Goal: Transaction & Acquisition: Purchase product/service

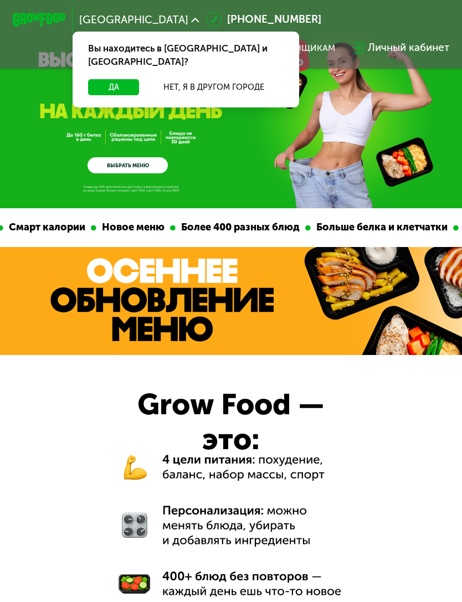
click at [109, 79] on button "Да" at bounding box center [113, 87] width 51 height 16
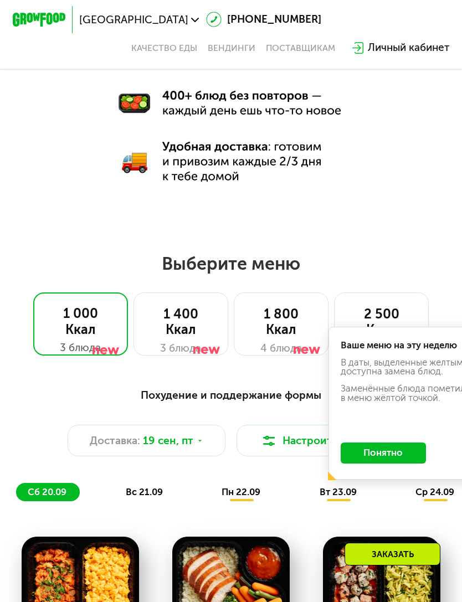
scroll to position [518, 0]
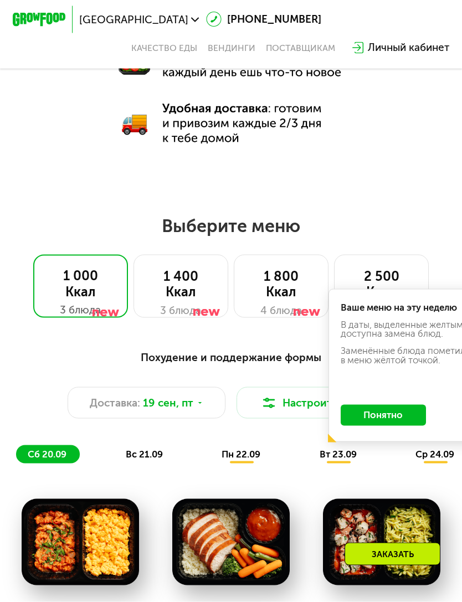
click at [393, 416] on button "Понятно" at bounding box center [382, 415] width 85 height 21
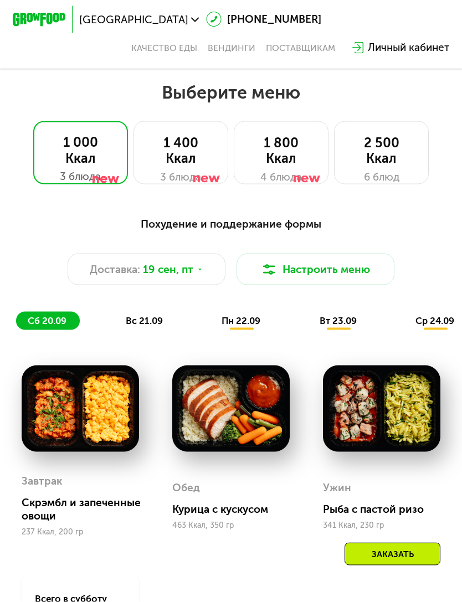
scroll to position [652, 0]
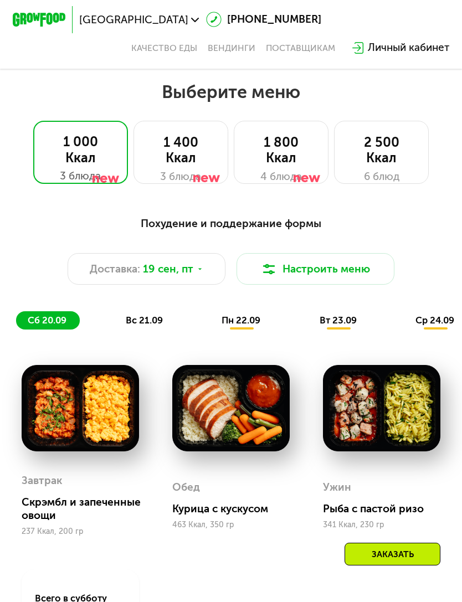
click at [188, 134] on div "1 400 Ккал" at bounding box center [181, 150] width 68 height 32
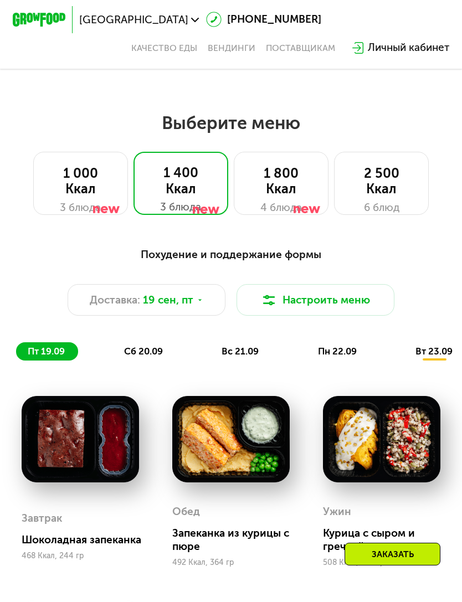
scroll to position [619, 0]
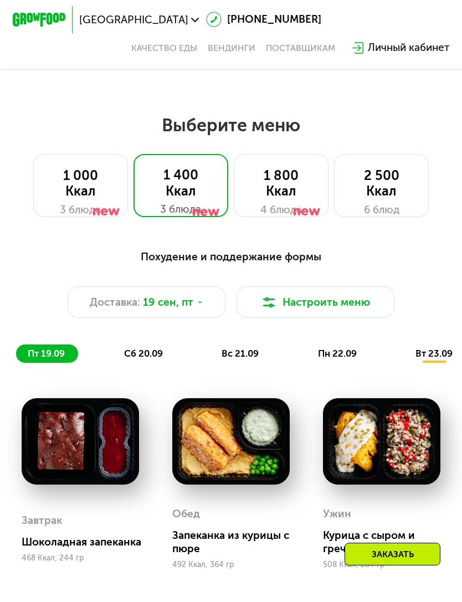
click at [393, 195] on div "2 500 Ккал" at bounding box center [382, 184] width 68 height 32
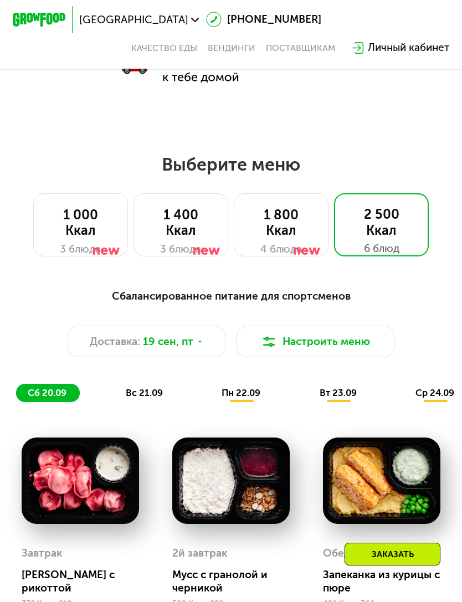
scroll to position [579, 0]
click at [302, 216] on div at bounding box center [306, 234] width 27 height 64
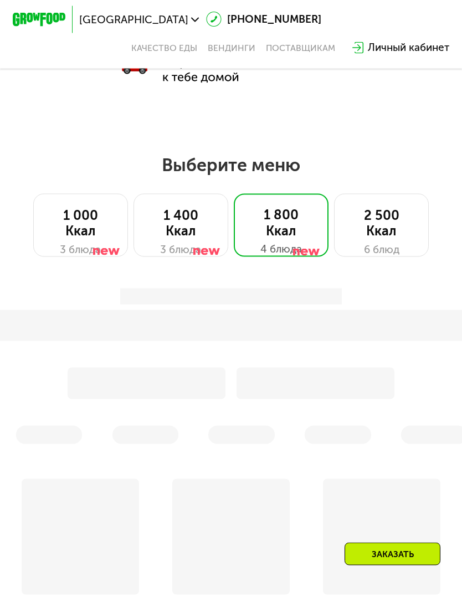
scroll to position [579, 0]
click at [401, 220] on div "2 500 Ккал" at bounding box center [382, 223] width 68 height 32
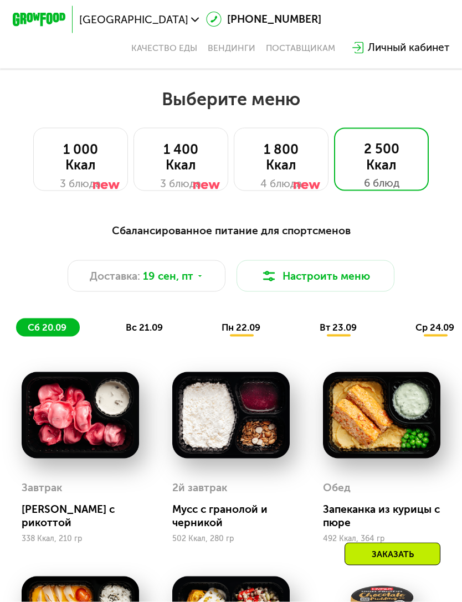
scroll to position [645, 0]
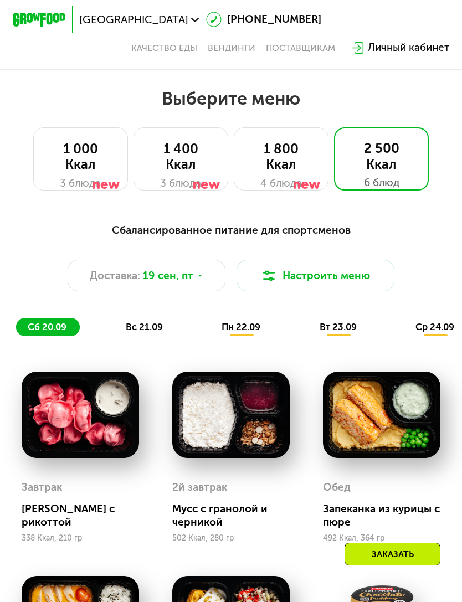
click at [358, 282] on button "Настроить меню" at bounding box center [315, 276] width 158 height 32
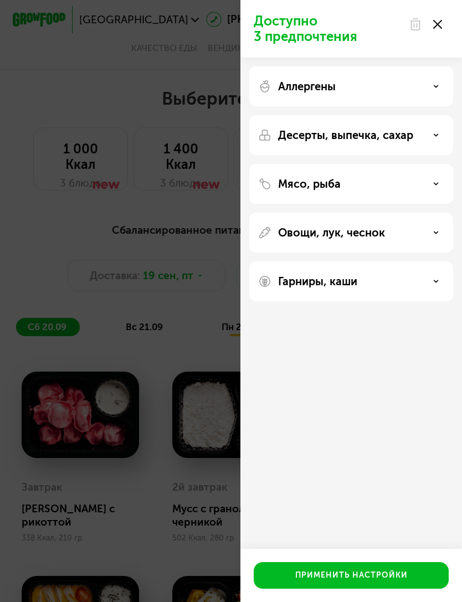
click at [442, 274] on div "Гарниры, каши" at bounding box center [351, 280] width 186 height 13
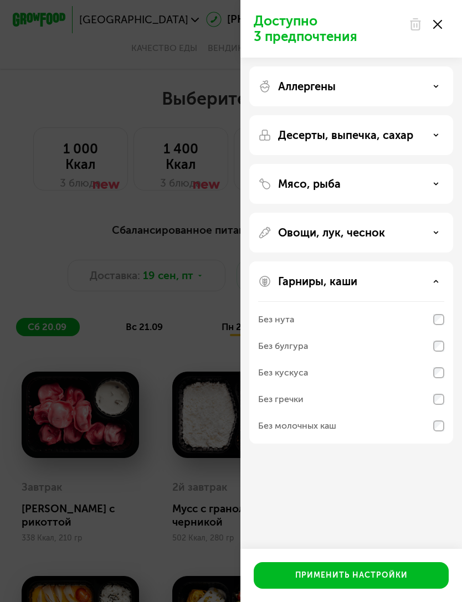
click at [439, 276] on div "Гарниры, каши" at bounding box center [351, 280] width 186 height 13
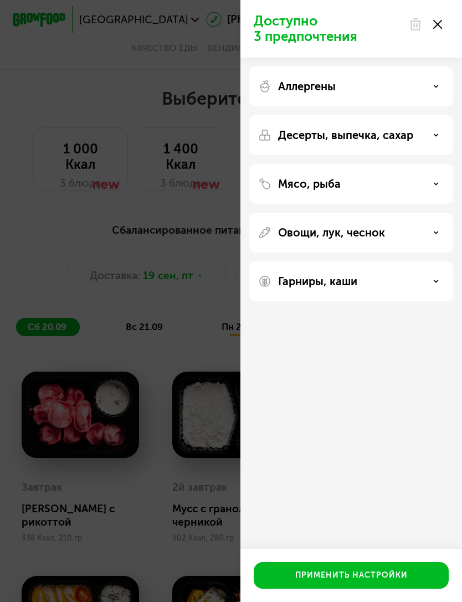
click at [442, 226] on div "Овощи, лук, чеснок" at bounding box center [351, 232] width 186 height 13
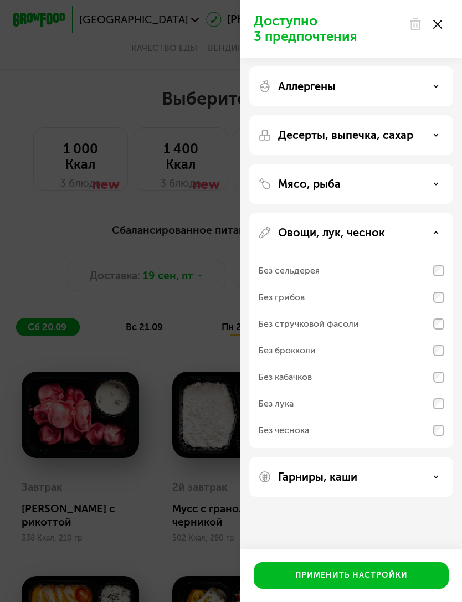
click at [436, 233] on use at bounding box center [436, 232] width 4 height 2
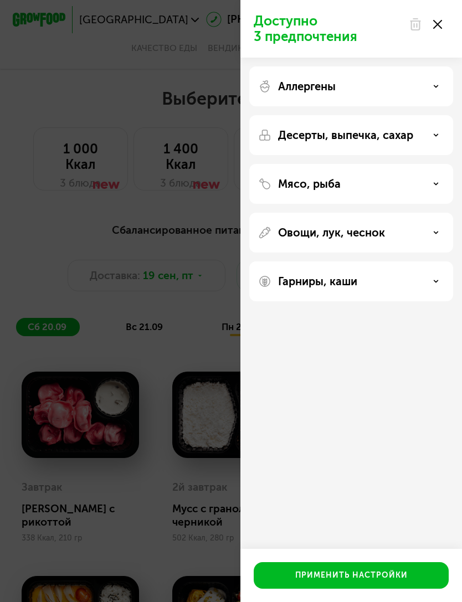
click at [442, 183] on div "Мясо, рыба" at bounding box center [351, 183] width 186 height 13
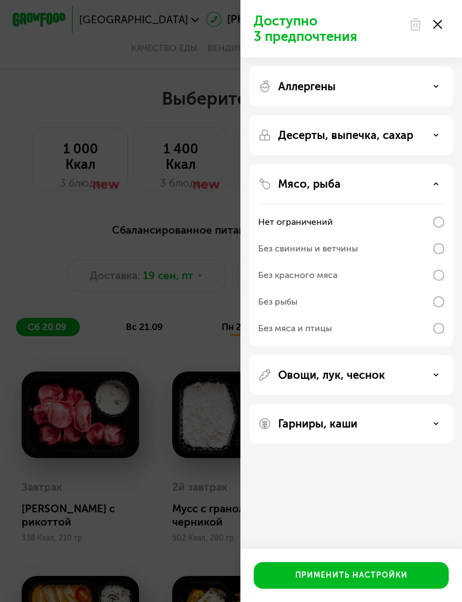
click at [441, 172] on div "Мясо, рыба Нет ограничений Без свинины и ветчины Без красного мяса Без рыбы Без…" at bounding box center [351, 255] width 204 height 182
click at [446, 126] on div "Десерты, выпечка, сахар" at bounding box center [351, 135] width 204 height 40
click at [444, 128] on div "Десерты, выпечка, сахар" at bounding box center [351, 135] width 204 height 40
click at [441, 133] on div "Десерты, выпечка, сахар" at bounding box center [351, 134] width 186 height 13
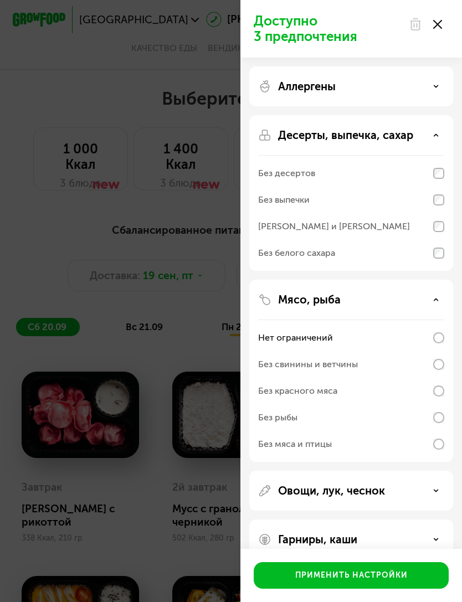
click at [437, 132] on div "Десерты, выпечка, сахар" at bounding box center [351, 134] width 186 height 13
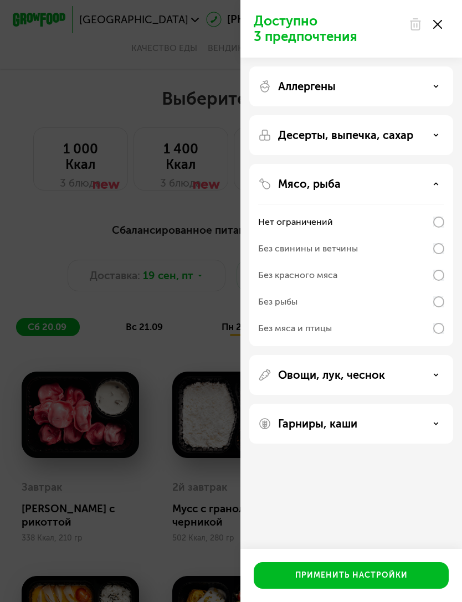
click at [431, 86] on div "Аллергены" at bounding box center [351, 86] width 186 height 13
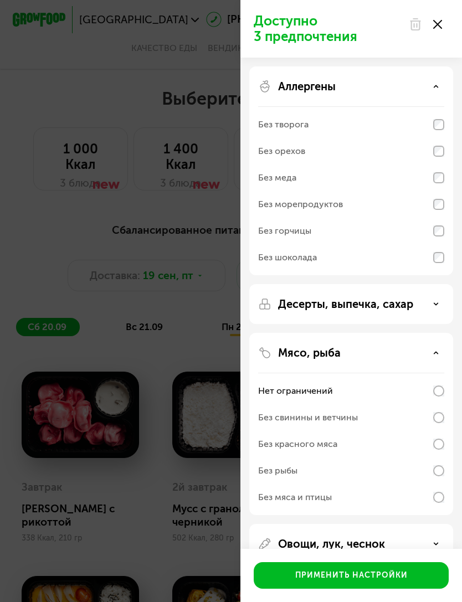
click at [441, 27] on icon at bounding box center [437, 24] width 9 height 9
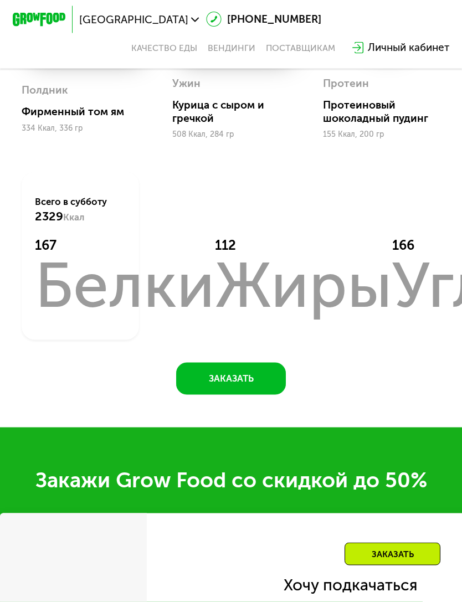
click at [254, 387] on button "Заказать" at bounding box center [230, 378] width 109 height 32
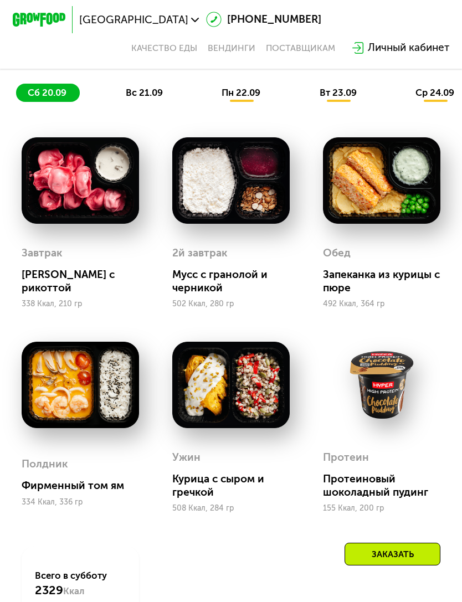
scroll to position [878, 0]
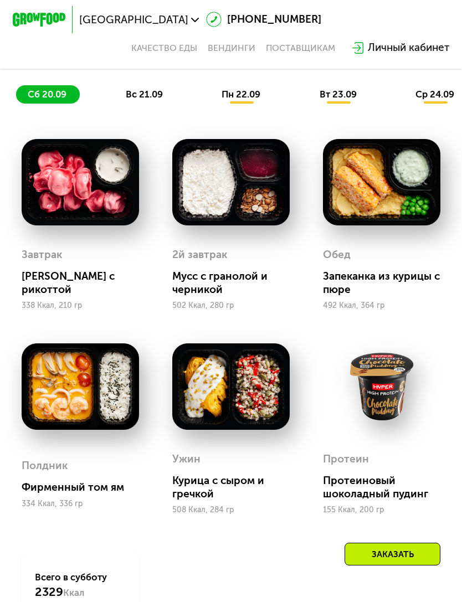
click at [143, 100] on div "вс 21.09" at bounding box center [144, 94] width 62 height 18
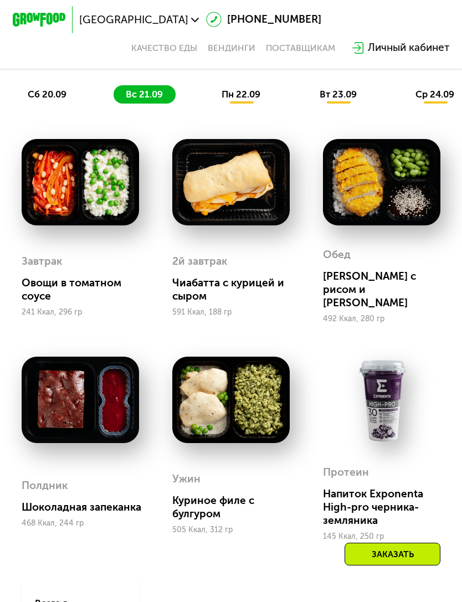
click at [243, 92] on span "пн 22.09" at bounding box center [240, 94] width 39 height 11
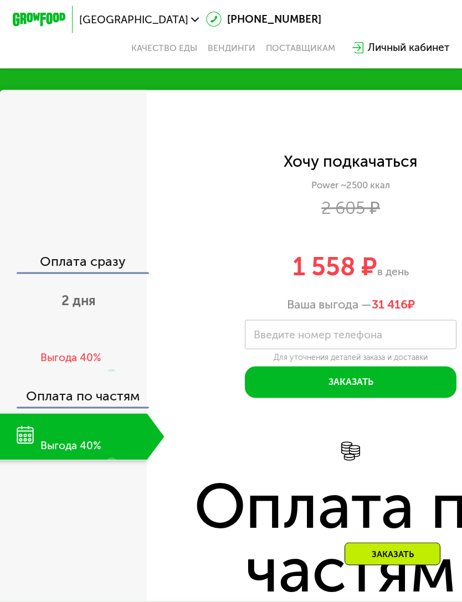
scroll to position [1721, 0]
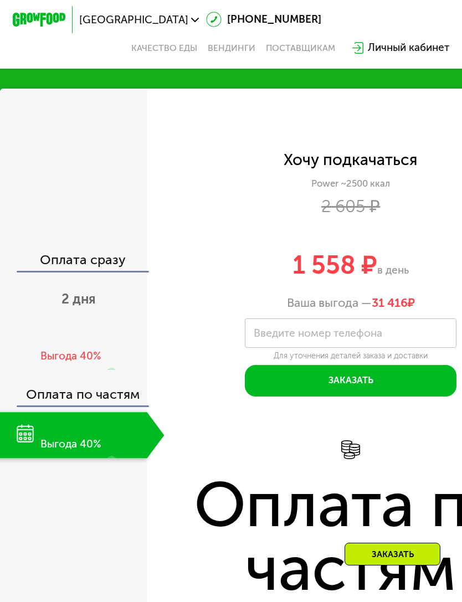
click at [92, 328] on div "Выгода 40%" at bounding box center [78, 355] width 77 height 65
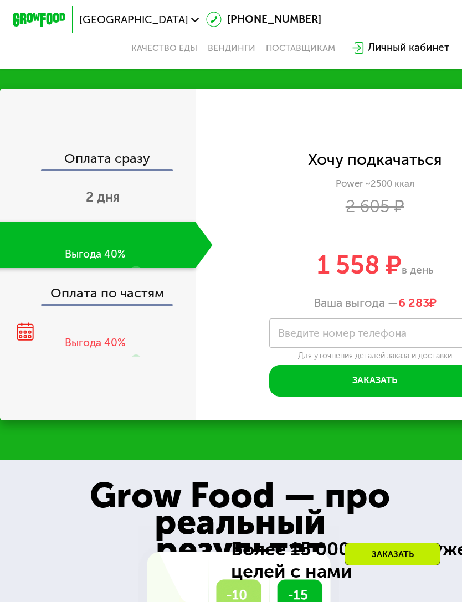
click at [92, 299] on div "Оплата по частям" at bounding box center [98, 288] width 194 height 30
click at [107, 296] on div "Оплата по частям" at bounding box center [98, 288] width 194 height 30
click at [112, 341] on div "Выгода 40%" at bounding box center [95, 342] width 61 height 14
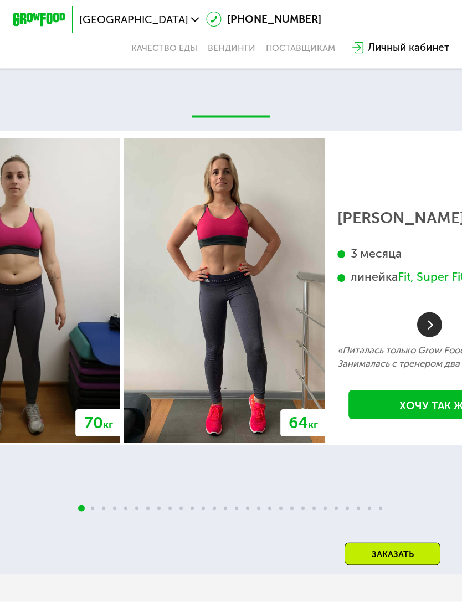
scroll to position [2774, 0]
click at [428, 319] on img at bounding box center [429, 324] width 25 height 25
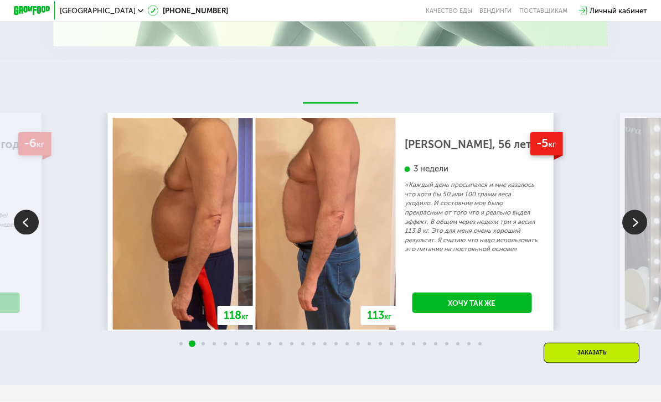
scroll to position [2054, 0]
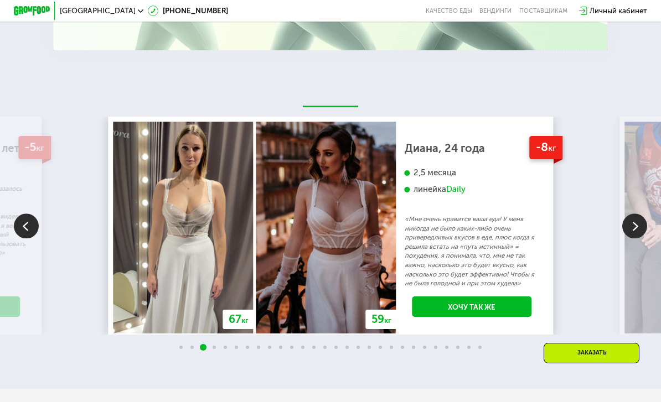
click at [461, 226] on img at bounding box center [634, 226] width 25 height 25
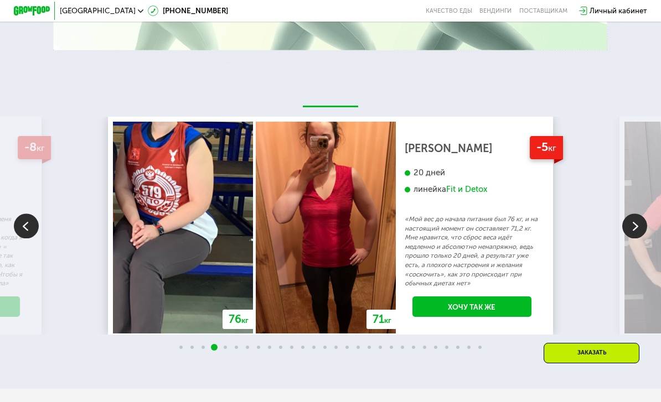
click at [461, 232] on img at bounding box center [634, 226] width 25 height 25
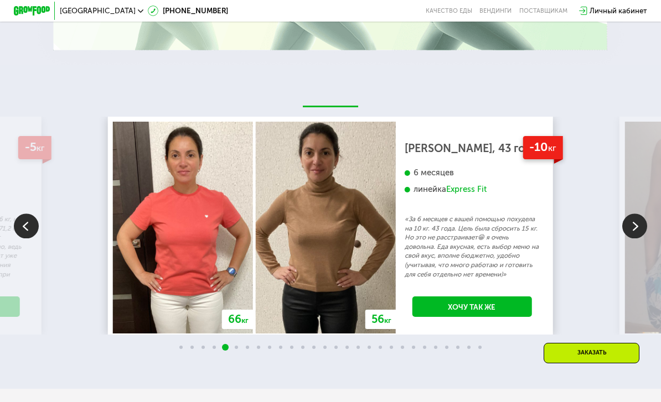
click at [461, 225] on img at bounding box center [634, 226] width 25 height 25
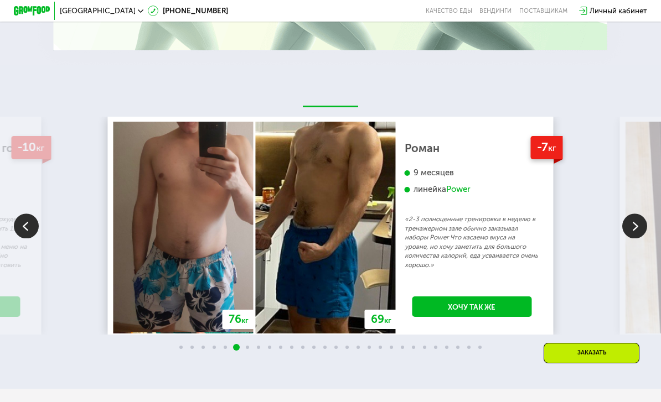
click at [461, 225] on img at bounding box center [634, 226] width 25 height 25
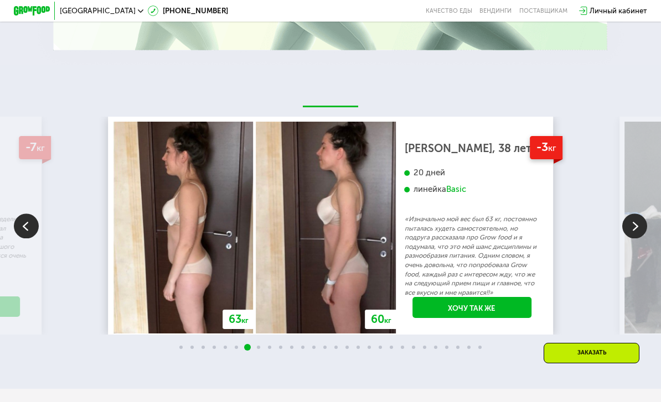
click at [461, 225] on img at bounding box center [634, 226] width 25 height 25
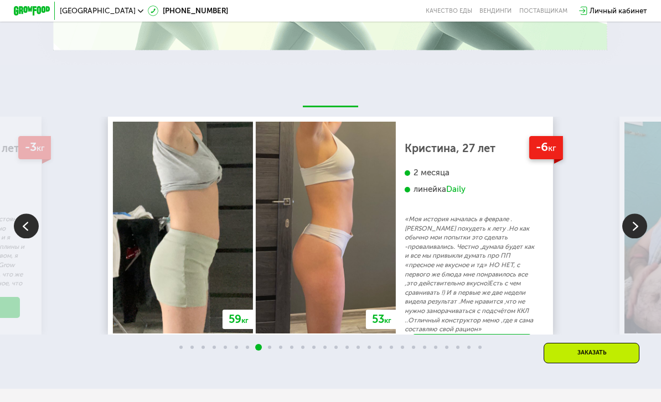
click at [461, 225] on img at bounding box center [634, 226] width 25 height 25
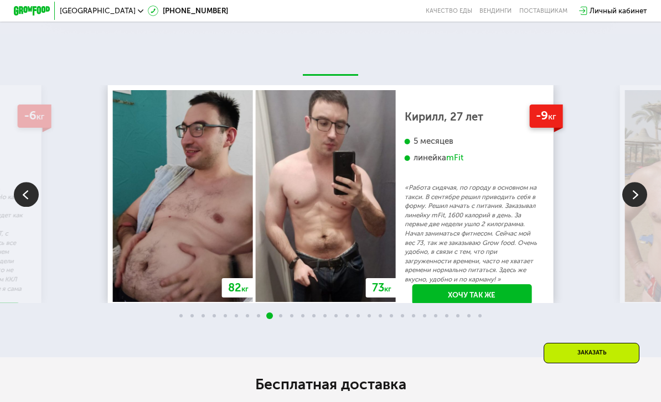
scroll to position [2085, 0]
click at [461, 189] on img at bounding box center [634, 195] width 25 height 25
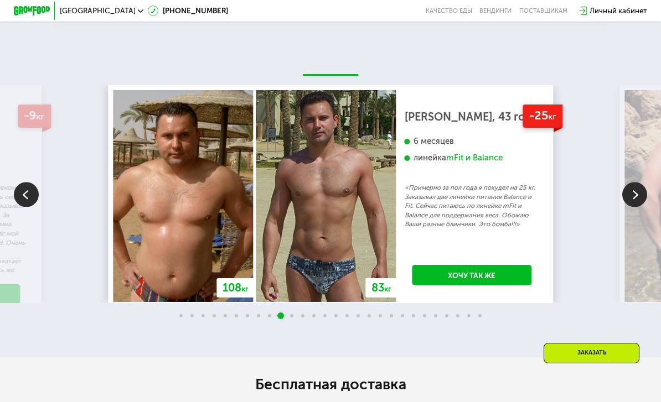
click at [17, 185] on img at bounding box center [26, 195] width 25 height 25
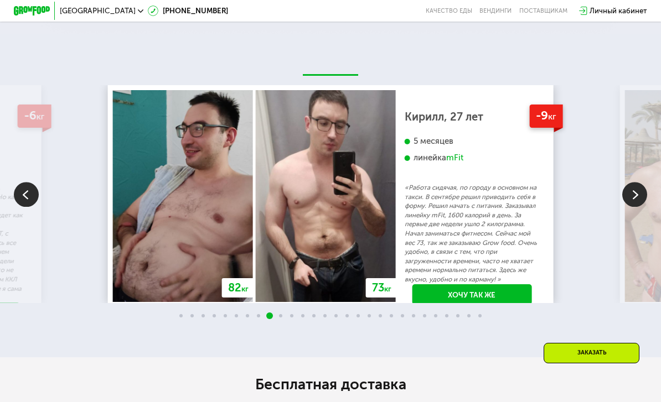
click at [461, 196] on img at bounding box center [634, 195] width 25 height 25
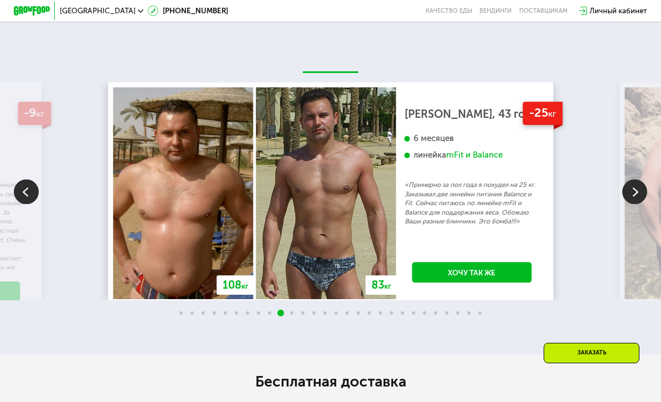
scroll to position [2089, 0]
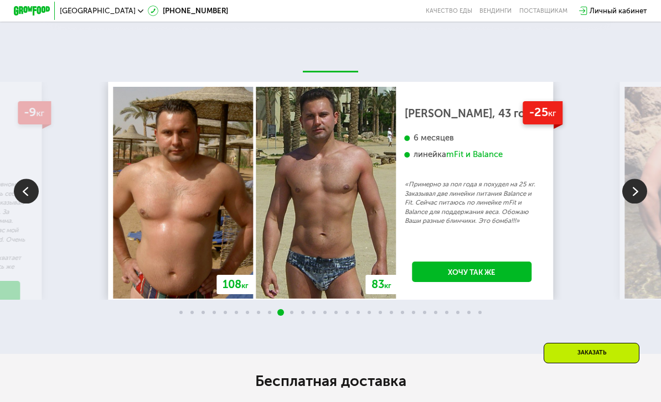
click at [29, 192] on img at bounding box center [26, 191] width 25 height 25
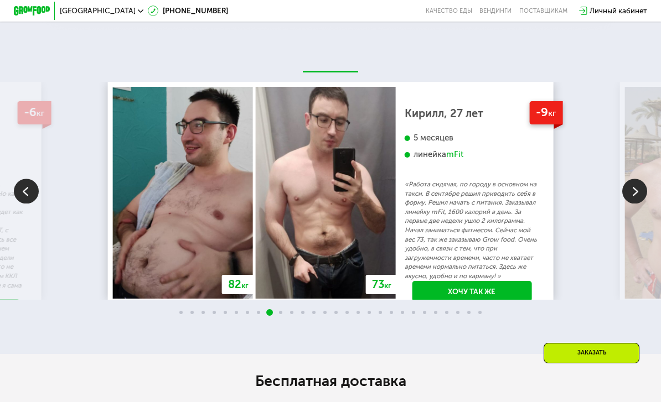
click at [461, 193] on img at bounding box center [634, 191] width 25 height 25
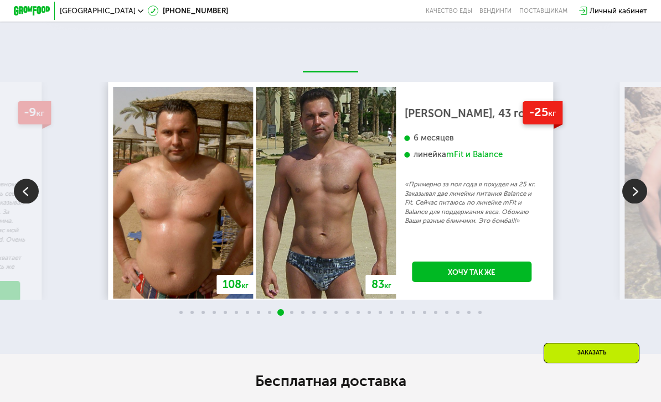
click at [26, 197] on img at bounding box center [26, 191] width 25 height 25
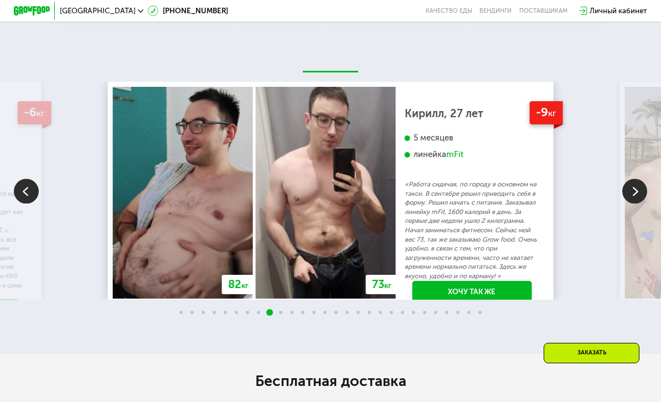
click at [461, 191] on img at bounding box center [634, 191] width 25 height 25
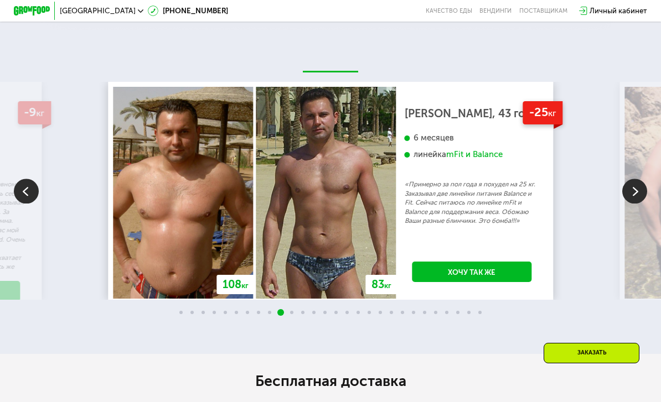
click at [461, 190] on img at bounding box center [634, 191] width 25 height 25
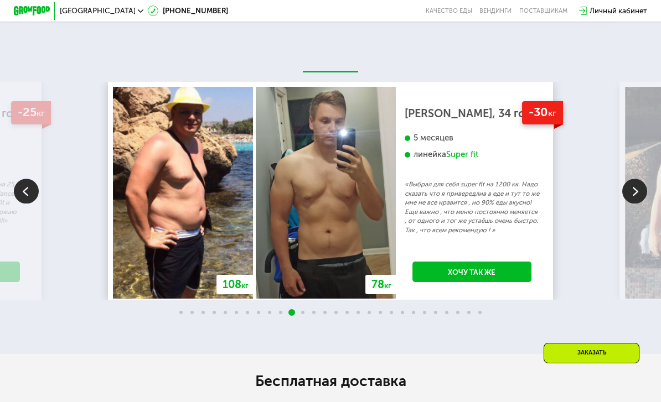
click at [461, 187] on img at bounding box center [634, 191] width 25 height 25
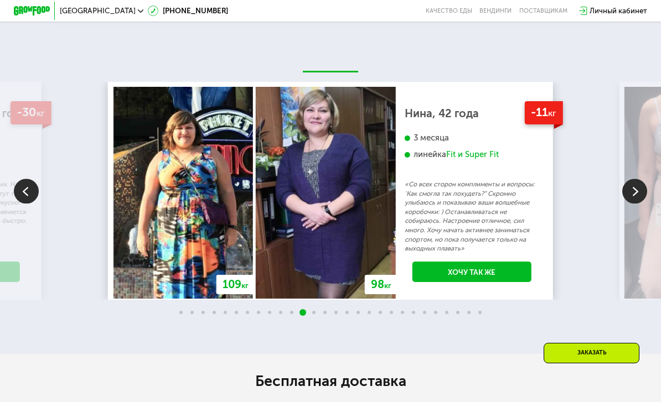
click at [461, 188] on img at bounding box center [634, 191] width 25 height 25
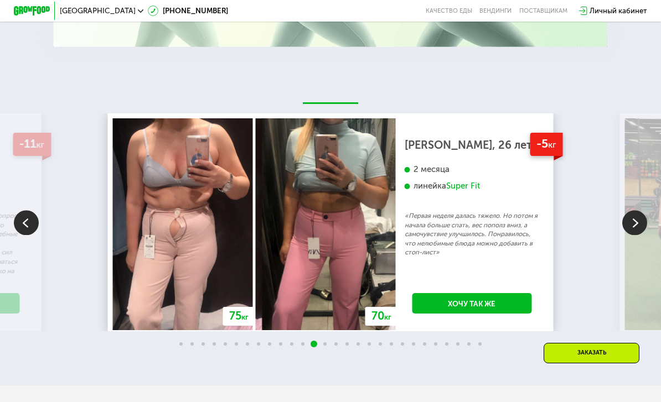
scroll to position [2058, 0]
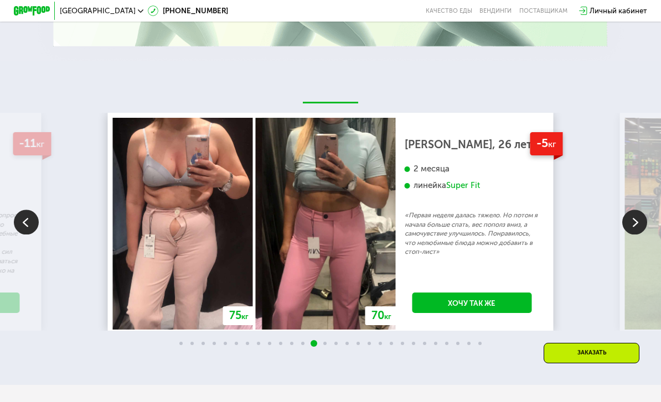
click at [461, 222] on img at bounding box center [634, 222] width 25 height 25
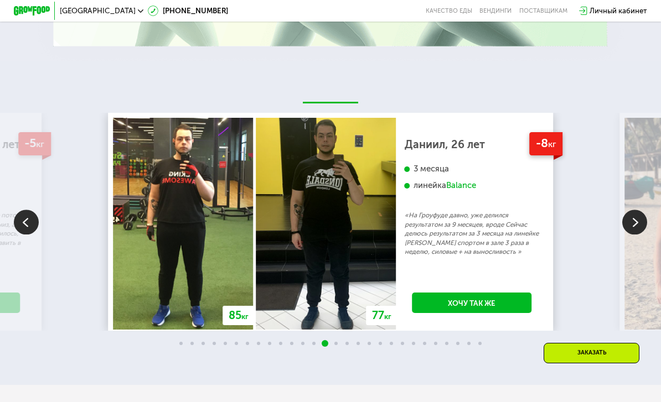
click at [461, 215] on img at bounding box center [634, 222] width 25 height 25
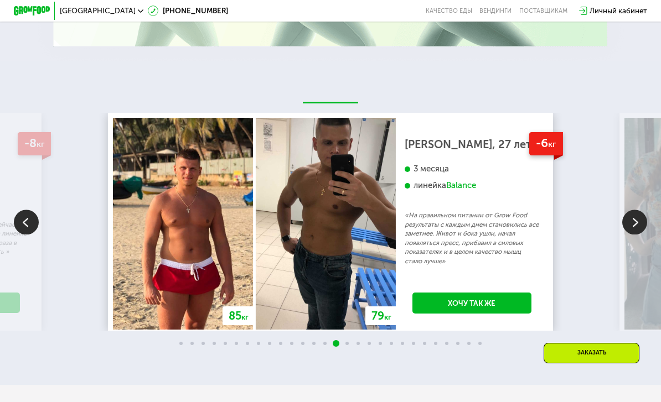
click at [461, 221] on img at bounding box center [634, 222] width 25 height 25
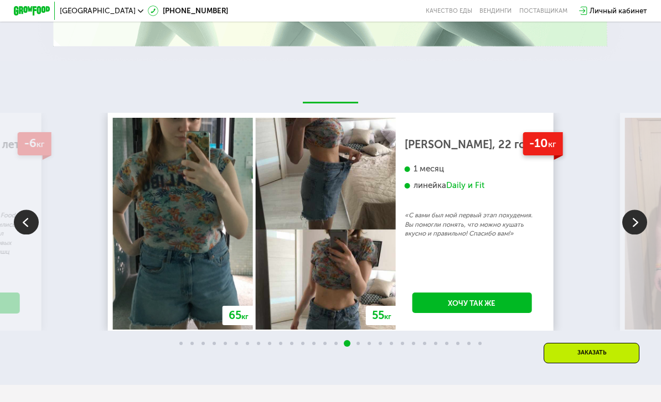
click at [461, 217] on img at bounding box center [634, 222] width 25 height 25
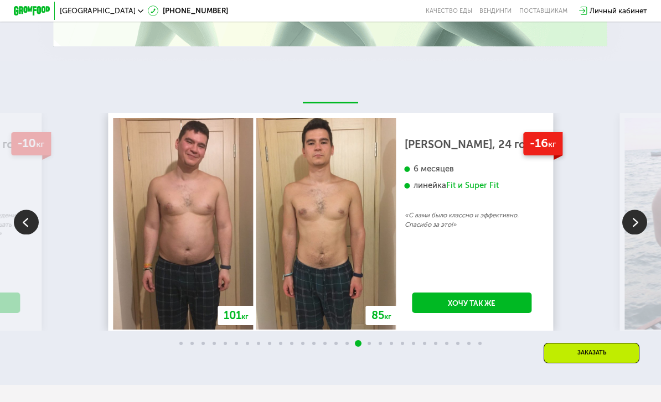
click at [461, 221] on img at bounding box center [634, 222] width 25 height 25
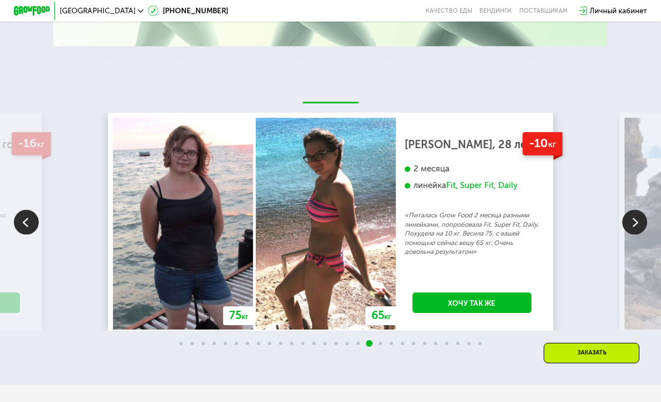
click at [461, 219] on img at bounding box center [634, 222] width 25 height 25
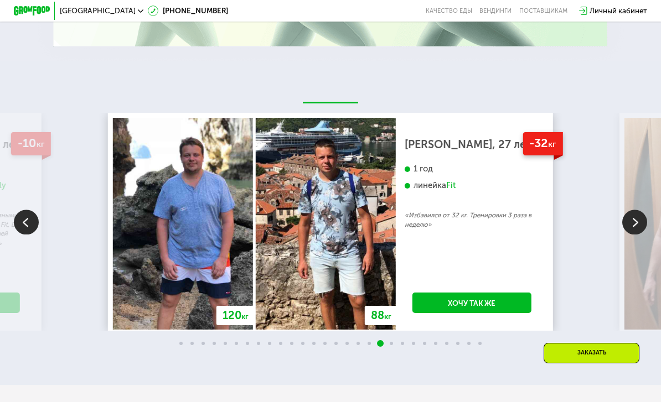
click at [461, 219] on img at bounding box center [634, 222] width 25 height 25
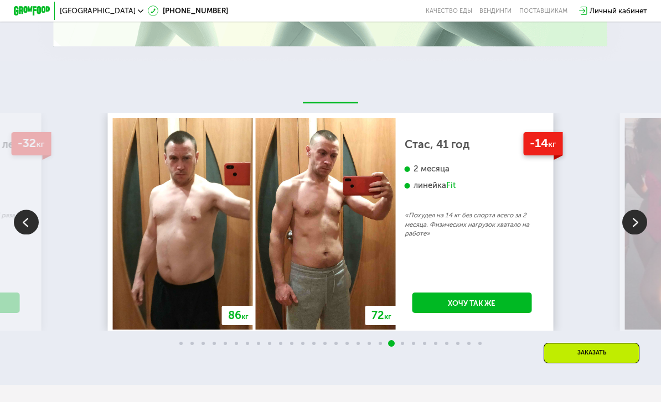
click at [461, 217] on img at bounding box center [634, 222] width 25 height 25
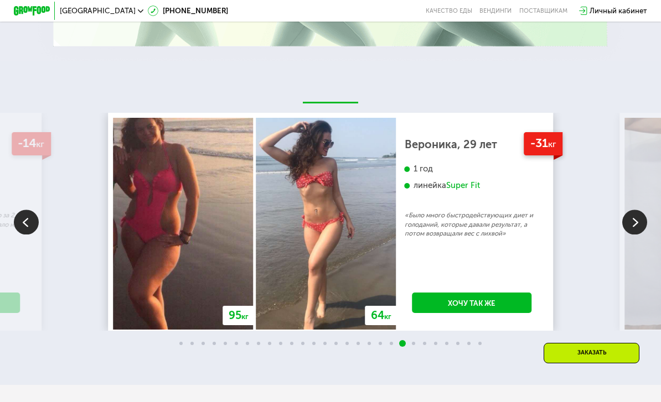
click at [461, 220] on img at bounding box center [634, 222] width 25 height 25
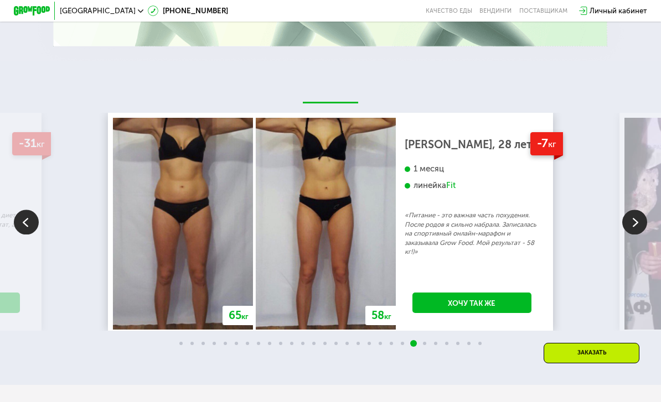
click at [461, 220] on img at bounding box center [634, 222] width 25 height 25
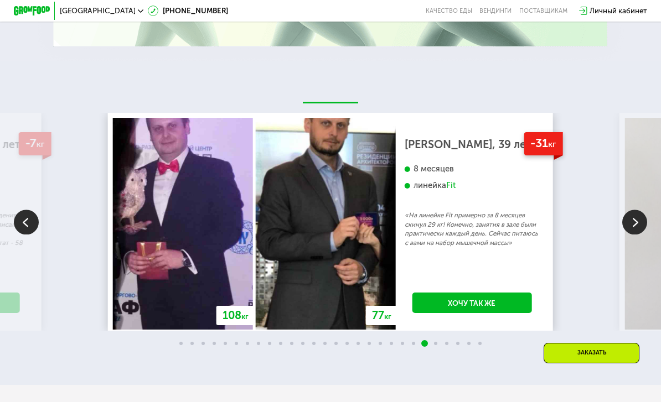
click at [461, 217] on img at bounding box center [634, 222] width 25 height 25
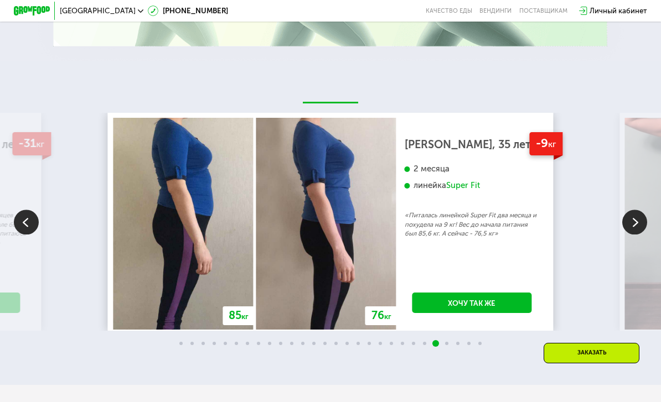
click at [461, 219] on img at bounding box center [634, 222] width 25 height 25
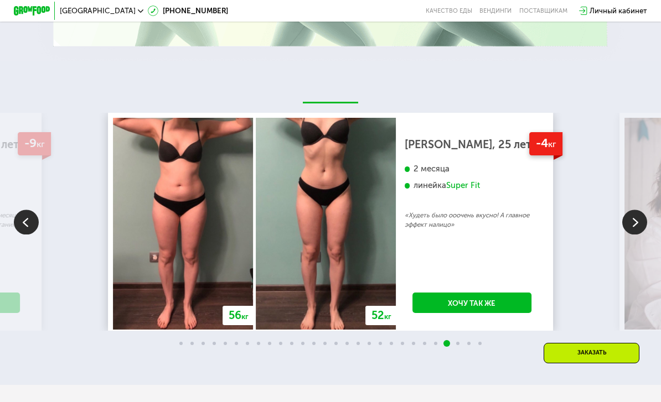
click at [461, 220] on img at bounding box center [634, 222] width 25 height 25
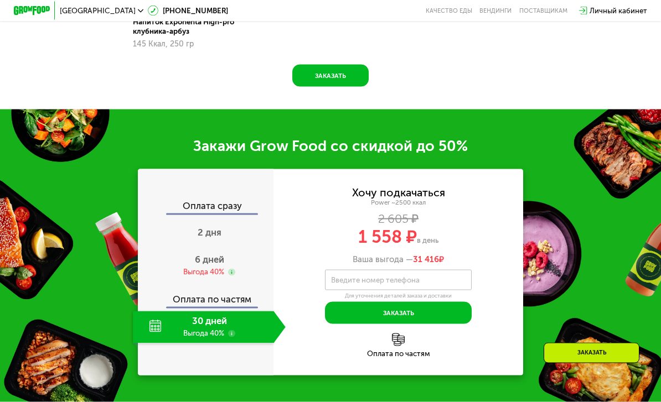
scroll to position [1290, 0]
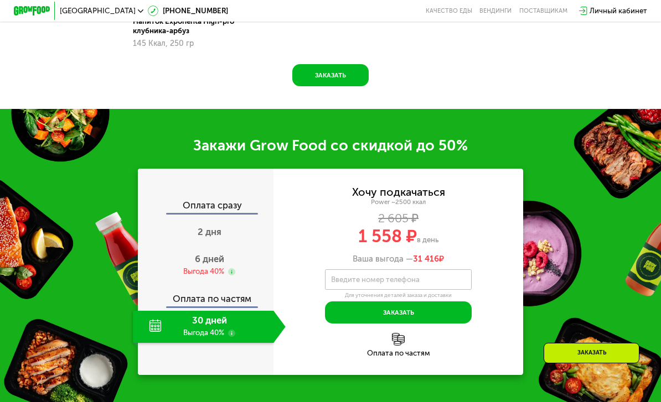
click at [201, 323] on div "30 дней Выгода 40%" at bounding box center [203, 327] width 141 height 32
click at [392, 350] on div "Оплата по частям" at bounding box center [398, 353] width 250 height 7
click at [211, 231] on span "2 дня" at bounding box center [210, 231] width 24 height 11
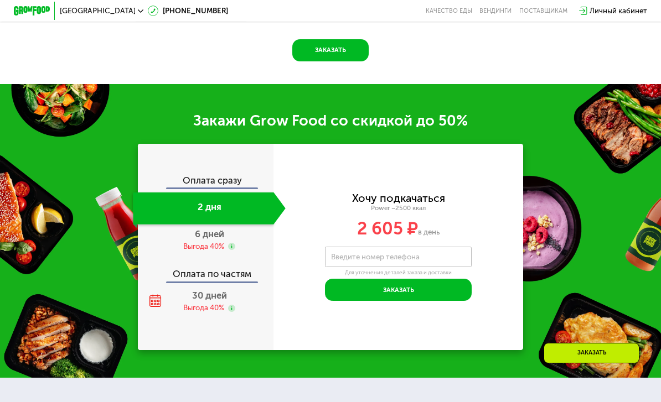
click at [214, 239] on span "6 дней" at bounding box center [209, 234] width 29 height 11
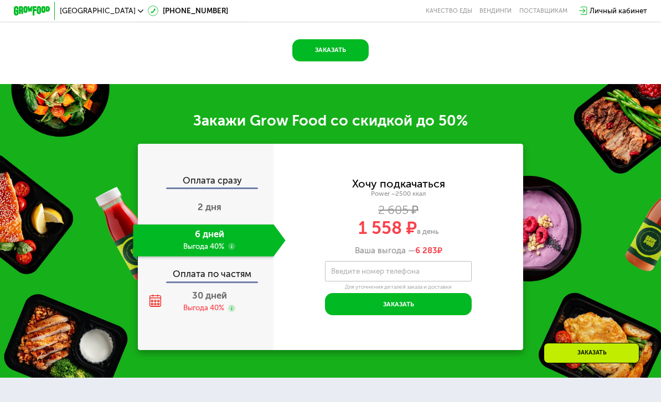
click at [207, 213] on div "2 дня" at bounding box center [209, 209] width 152 height 32
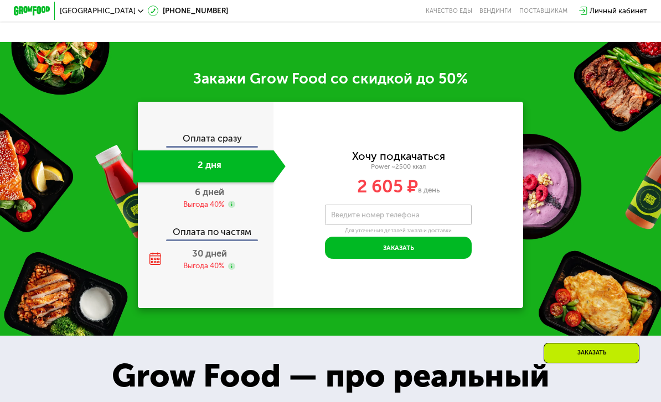
click at [226, 138] on div "Оплата сразу" at bounding box center [205, 140] width 135 height 12
click at [224, 146] on div "Оплата сразу" at bounding box center [205, 140] width 135 height 12
click at [221, 144] on div "Оплата сразу" at bounding box center [205, 140] width 135 height 12
click at [218, 198] on span "6 дней" at bounding box center [209, 191] width 29 height 11
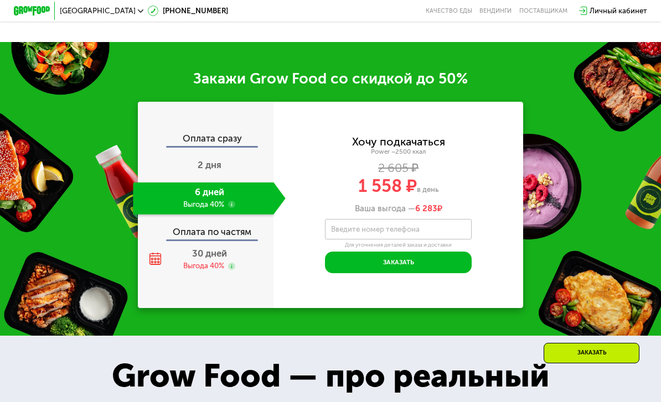
click at [209, 271] on div "Выгода 40%" at bounding box center [203, 266] width 41 height 10
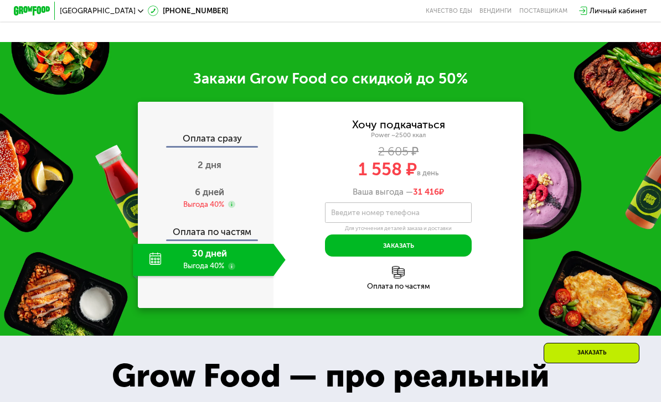
click at [211, 204] on div "6 дней Выгода 40%" at bounding box center [209, 199] width 152 height 32
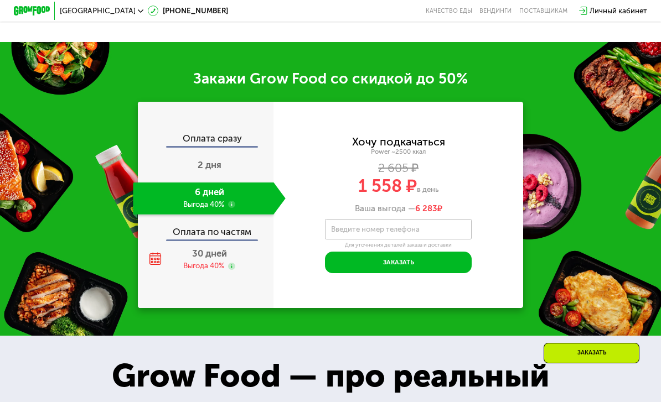
click at [200, 259] on span "30 дней" at bounding box center [209, 253] width 35 height 11
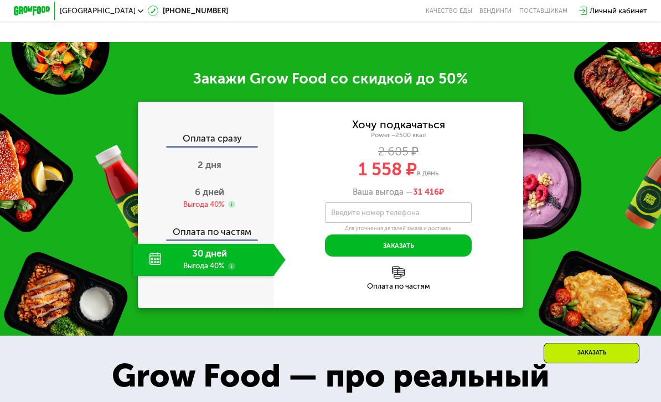
click at [201, 209] on div "Выгода 40%" at bounding box center [203, 205] width 41 height 10
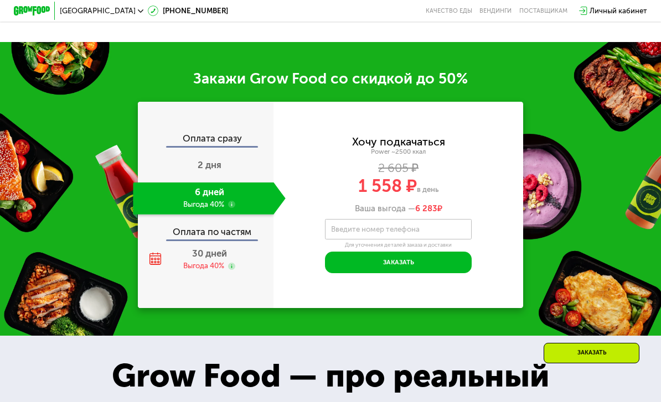
click at [208, 267] on div "Выгода 40%" at bounding box center [203, 266] width 41 height 10
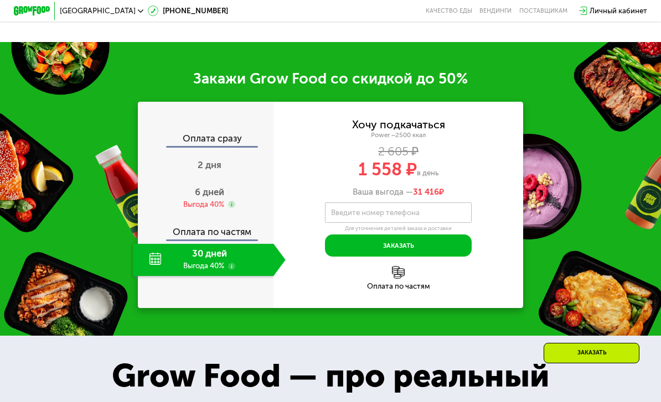
click at [213, 208] on div "Выгода 40%" at bounding box center [203, 205] width 41 height 10
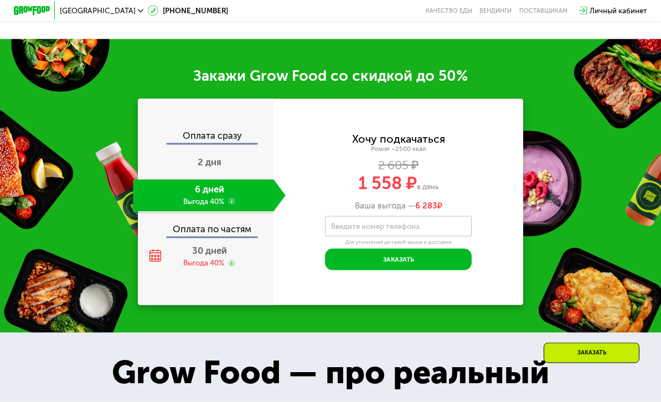
click at [213, 268] on div "Выгода 40%" at bounding box center [203, 263] width 41 height 10
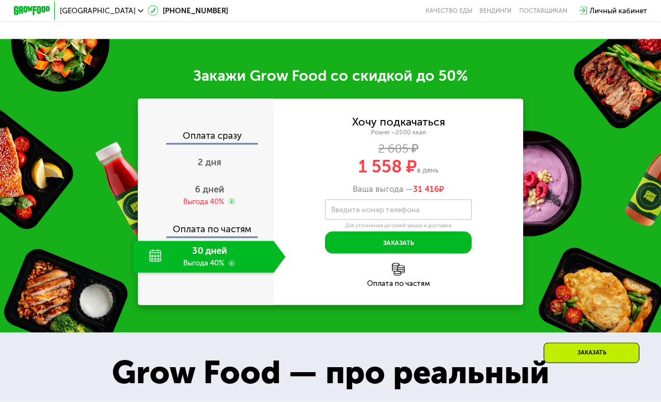
scroll to position [1293, 0]
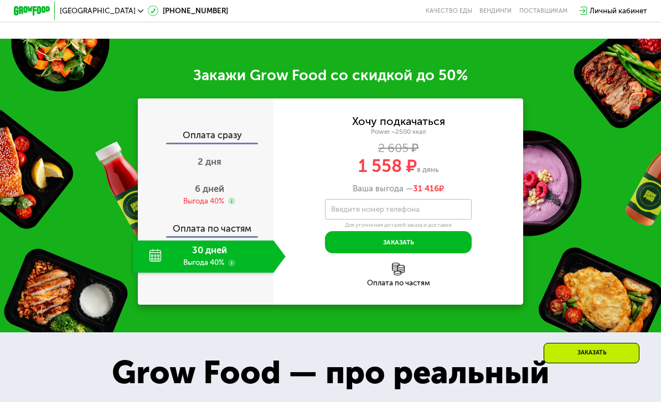
click at [209, 206] on div "Выгода 40%" at bounding box center [203, 201] width 41 height 10
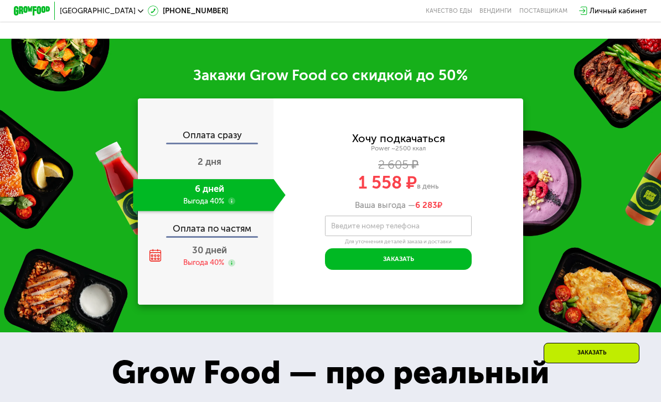
click at [212, 167] on span "2 дня" at bounding box center [210, 161] width 24 height 11
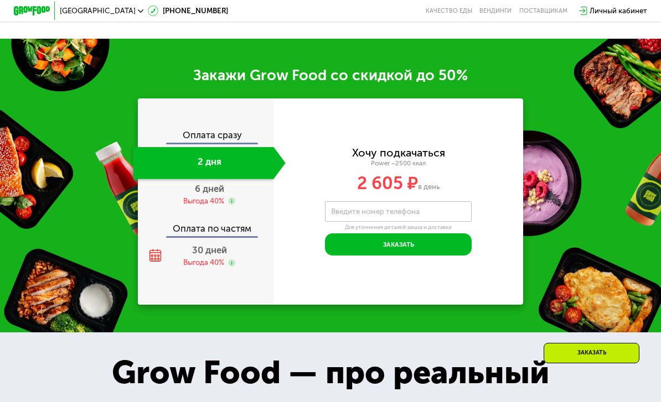
click at [211, 194] on span "6 дней" at bounding box center [209, 188] width 29 height 11
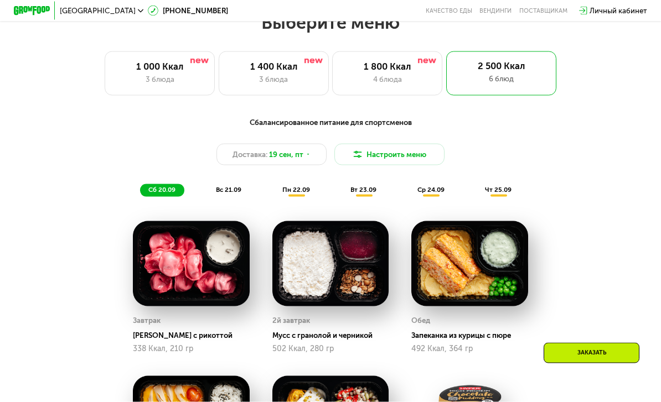
click at [238, 191] on span "вс 21.09" at bounding box center [228, 190] width 25 height 8
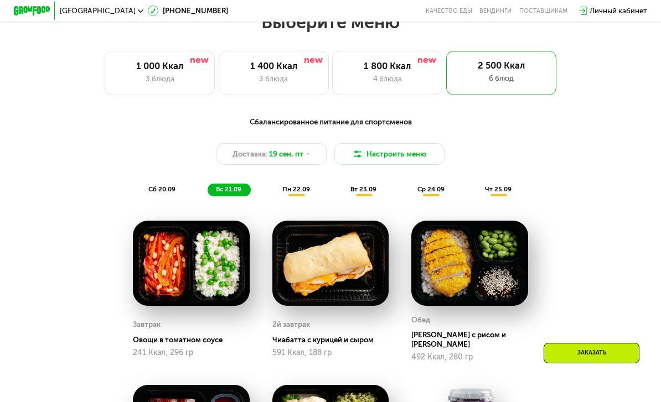
click at [271, 192] on div "сб 20.09 вс 21.09 пн 22.09 вт 23.09 ср 24.09 чт 25.09" at bounding box center [330, 190] width 381 height 13
click at [305, 186] on span "пн 22.09" at bounding box center [296, 189] width 28 height 8
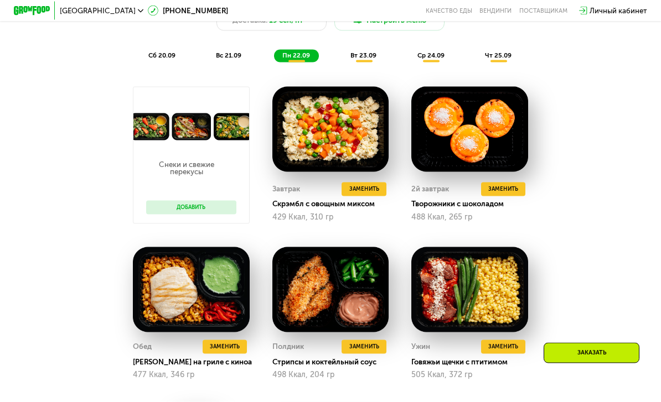
scroll to position [795, 0]
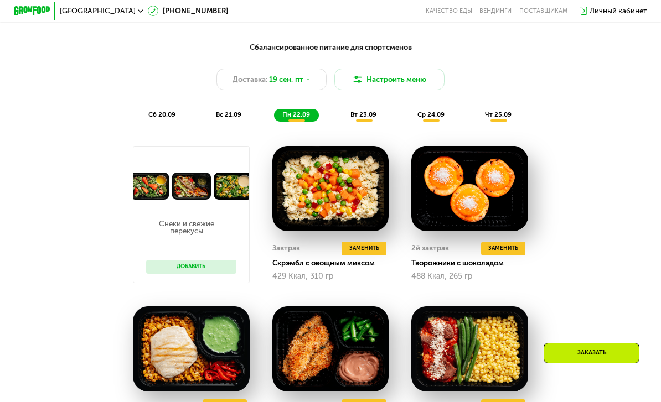
click at [364, 116] on span "вт 23.09" at bounding box center [363, 115] width 26 height 8
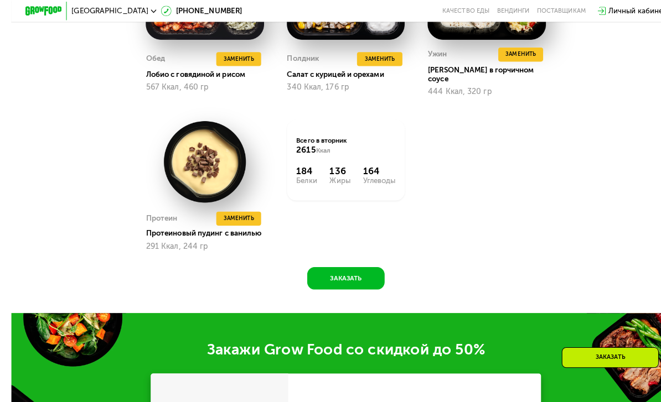
scroll to position [1113, 0]
